Goal: Find contact information: Find contact information

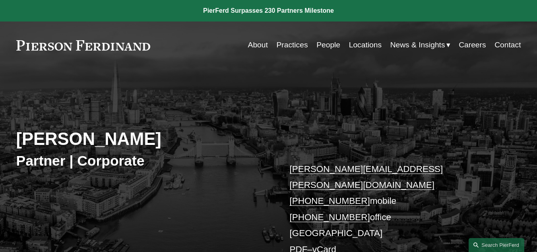
click at [213, 172] on div "Partner | Corporate" at bounding box center [142, 161] width 253 height 22
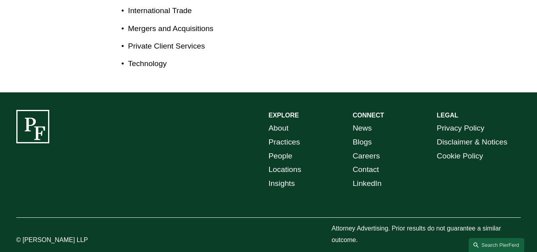
drag, startPoint x: 86, startPoint y: 233, endPoint x: 23, endPoint y: 226, distance: 63.6
click at [23, 234] on p "© [PERSON_NAME] LLP" at bounding box center [68, 240] width 105 height 12
drag, startPoint x: 19, startPoint y: 225, endPoint x: 74, endPoint y: 229, distance: 54.3
copy p "[PERSON_NAME] LLP"
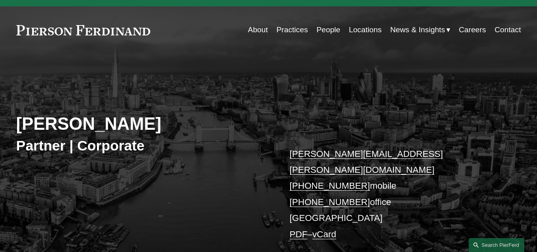
scroll to position [0, 0]
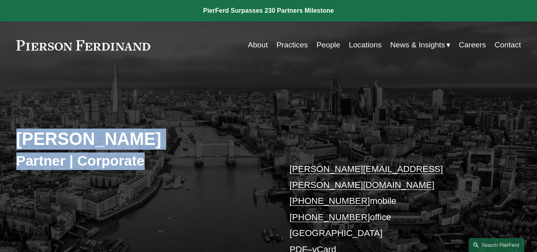
drag, startPoint x: 119, startPoint y: 151, endPoint x: 5, endPoint y: 115, distance: 119.6
click at [5, 115] on div "[PERSON_NAME] Partner | Corporate [PERSON_NAME][EMAIL_ADDRESS][PERSON_NAME][DOM…" at bounding box center [268, 182] width 537 height 194
copy div "[PERSON_NAME] Partner | Corporate"
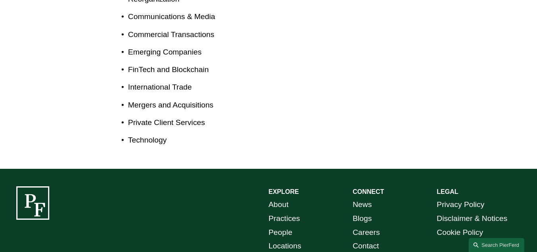
scroll to position [518, 0]
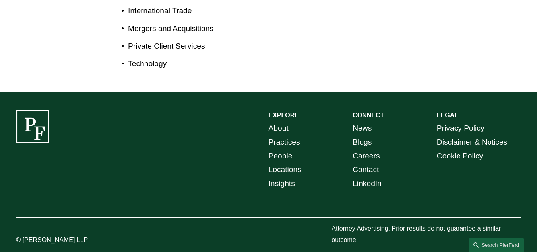
drag, startPoint x: 37, startPoint y: 231, endPoint x: 24, endPoint y: 230, distance: 12.8
click at [24, 234] on p "© [PERSON_NAME] LLP" at bounding box center [68, 240] width 105 height 12
copy p "[PERSON_NAME] LLP"
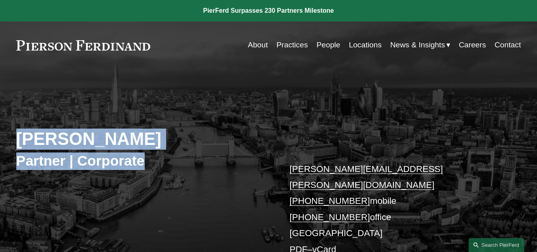
click at [213, 103] on div "[PERSON_NAME] Partner | Corporate [PERSON_NAME][EMAIL_ADDRESS][PERSON_NAME][DOM…" at bounding box center [268, 182] width 537 height 194
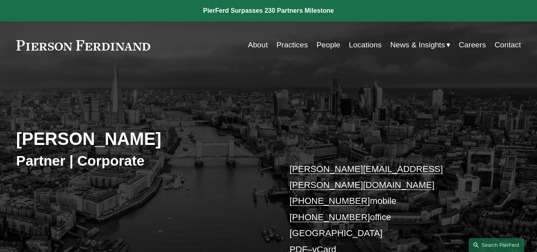
click at [144, 179] on div "[PERSON_NAME] Partner | Corporate [PERSON_NAME][EMAIL_ADDRESS][PERSON_NAME][DOM…" at bounding box center [268, 182] width 537 height 194
click at [197, 224] on div "[PERSON_NAME] Partner | Corporate [PERSON_NAME][EMAIL_ADDRESS][PERSON_NAME][DOM…" at bounding box center [268, 182] width 537 height 194
drag, startPoint x: 261, startPoint y: 198, endPoint x: 390, endPoint y: 208, distance: 129.6
click at [398, 194] on div "[PERSON_NAME] Partner | Corporate [PERSON_NAME][EMAIL_ADDRESS][PERSON_NAME][DOM…" at bounding box center [268, 182] width 537 height 194
click at [398, 227] on p "[PERSON_NAME][EMAIL_ADDRESS][PERSON_NAME][DOMAIN_NAME] [PHONE_NUMBER] mobile [P…" at bounding box center [395, 209] width 210 height 97
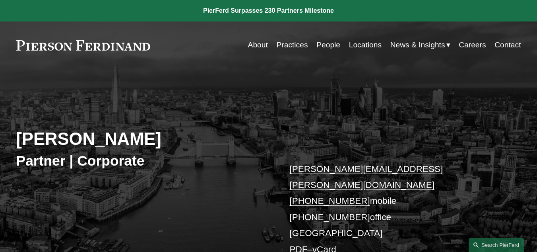
drag, startPoint x: 398, startPoint y: 205, endPoint x: 288, endPoint y: 200, distance: 110.7
click at [288, 200] on div "[PERSON_NAME] Partner | Corporate [PERSON_NAME][EMAIL_ADDRESS][PERSON_NAME][DOM…" at bounding box center [268, 182] width 537 height 194
copy p "[PHONE_NUMBER] office"
click at [199, 108] on div "[PERSON_NAME] Partner | Corporate [PERSON_NAME][EMAIL_ADDRESS][PERSON_NAME][DOM…" at bounding box center [268, 182] width 537 height 194
